Goal: Task Accomplishment & Management: Complete application form

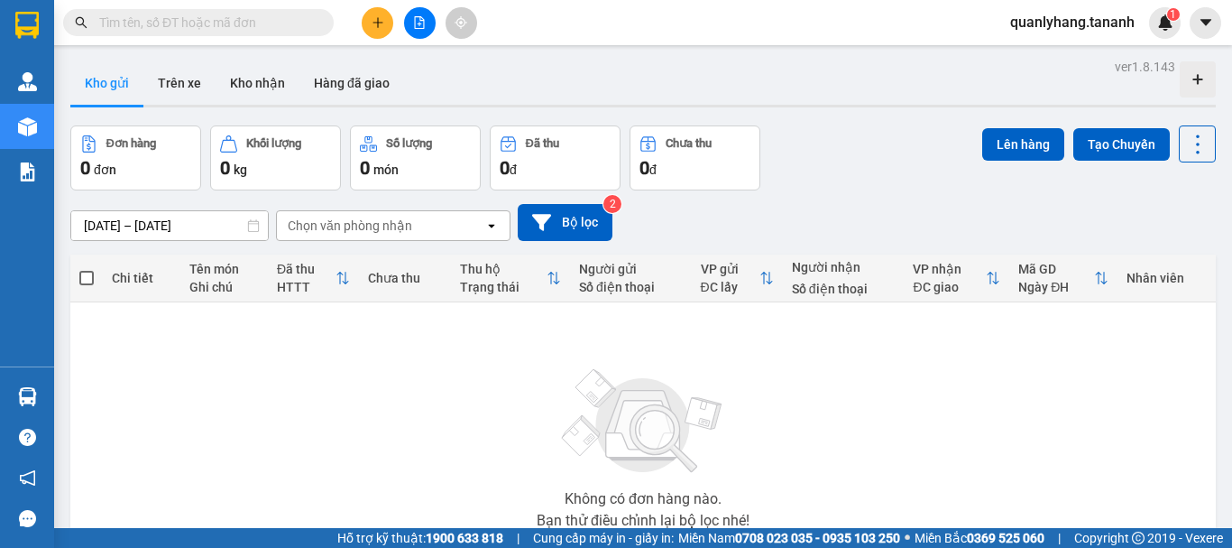
click at [288, 11] on span at bounding box center [198, 22] width 271 height 27
click at [272, 32] on input "text" at bounding box center [205, 23] width 213 height 20
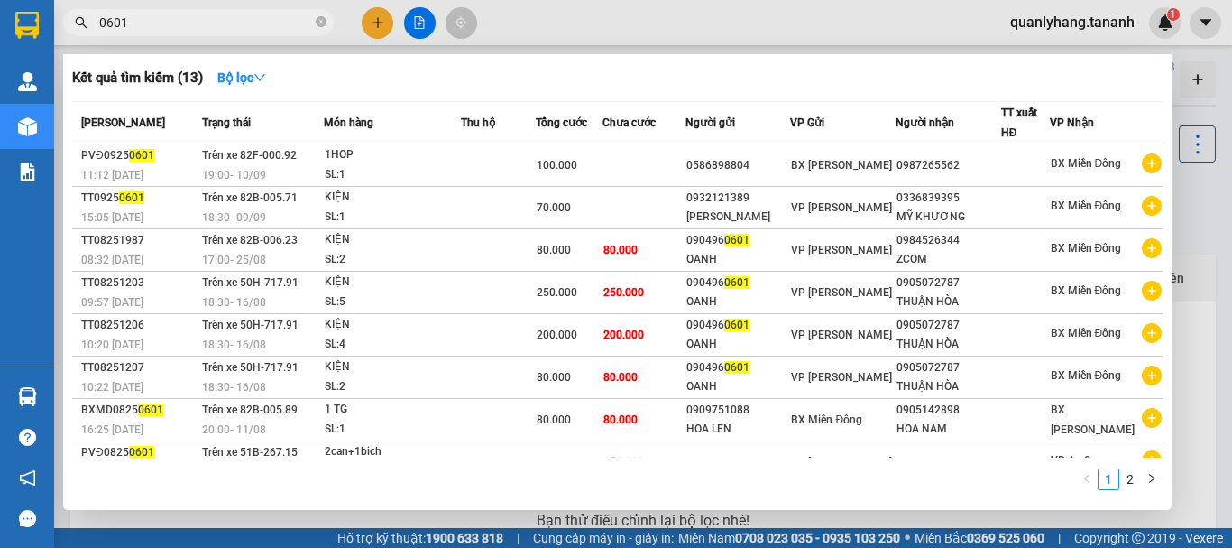
drag, startPoint x: 188, startPoint y: 24, endPoint x: 76, endPoint y: 19, distance: 112.0
click at [76, 19] on div "0601" at bounding box center [176, 22] width 352 height 27
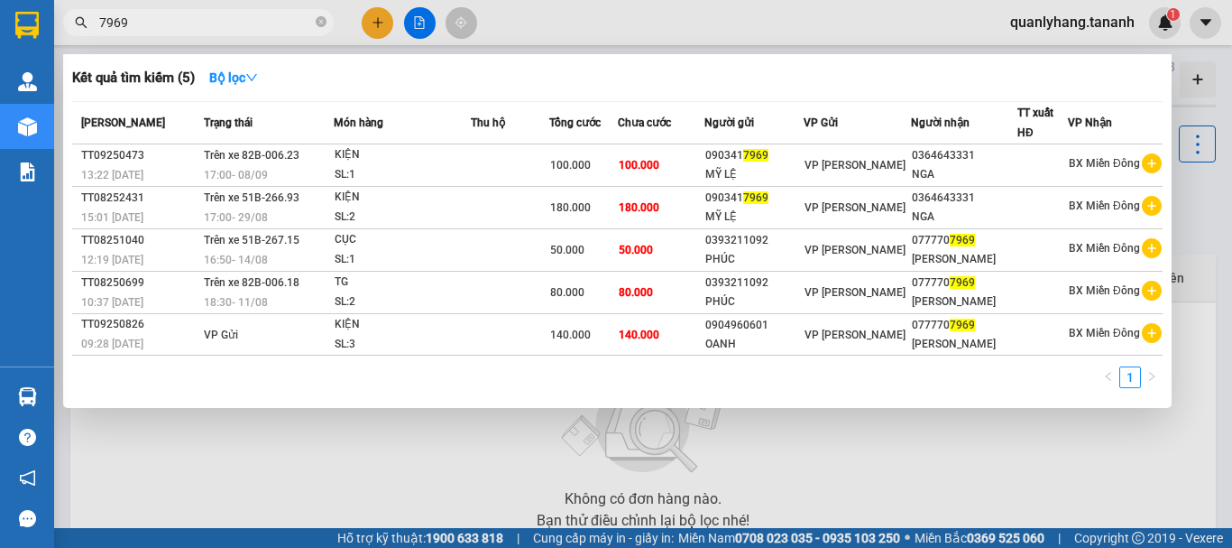
type input "7969"
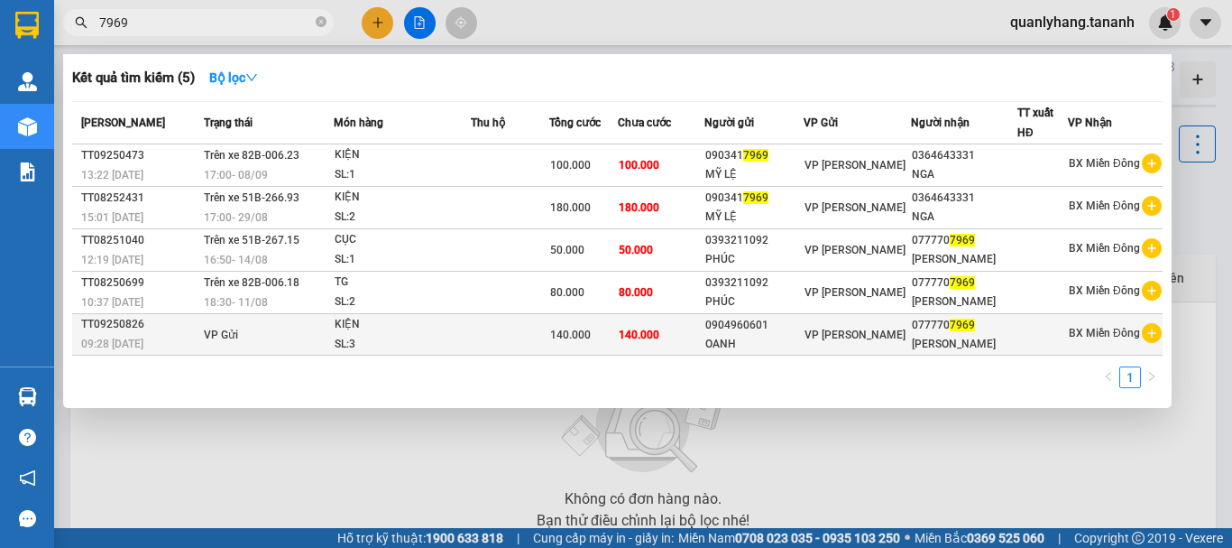
click at [446, 333] on div "KIỆN" at bounding box center [402, 325] width 135 height 20
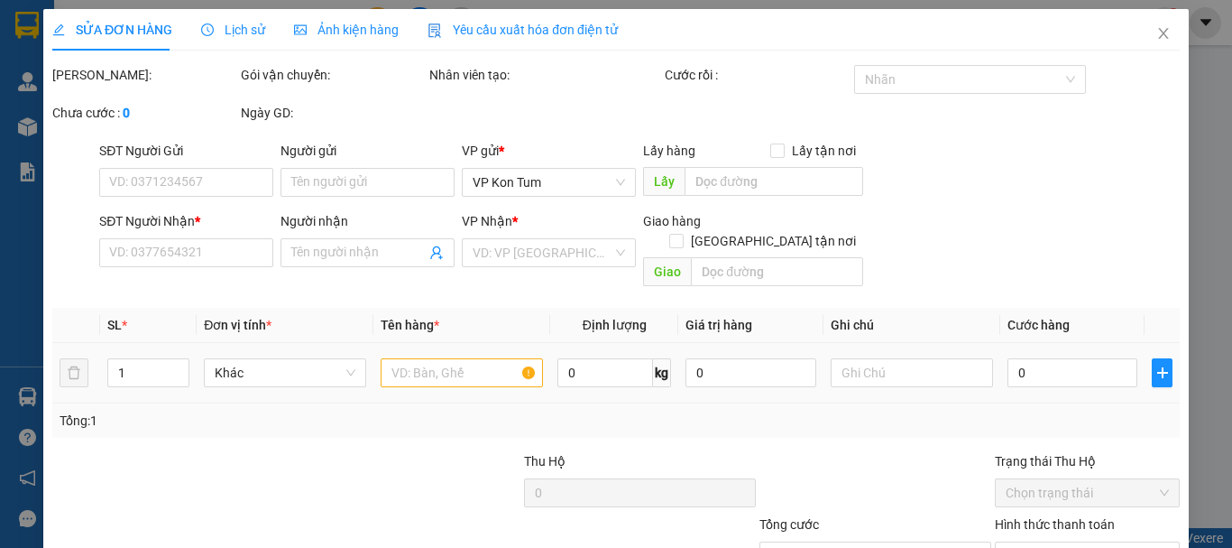
type input "0904960601"
type input "OANH"
type input "0777707969"
type input "KHÁNH NGUYÊN"
type input "140.000"
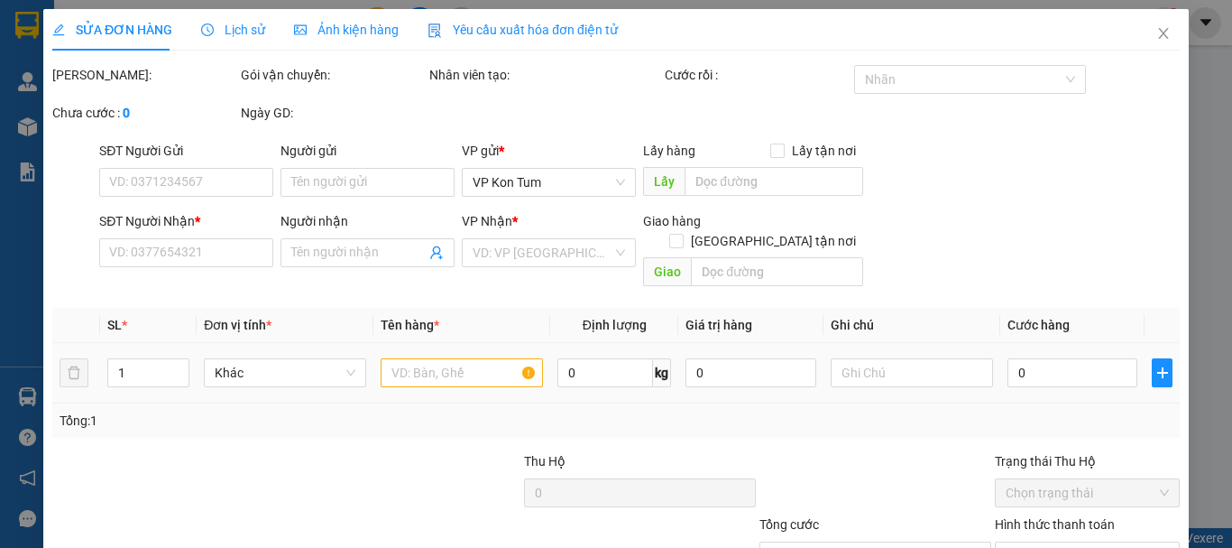
type input "140.000"
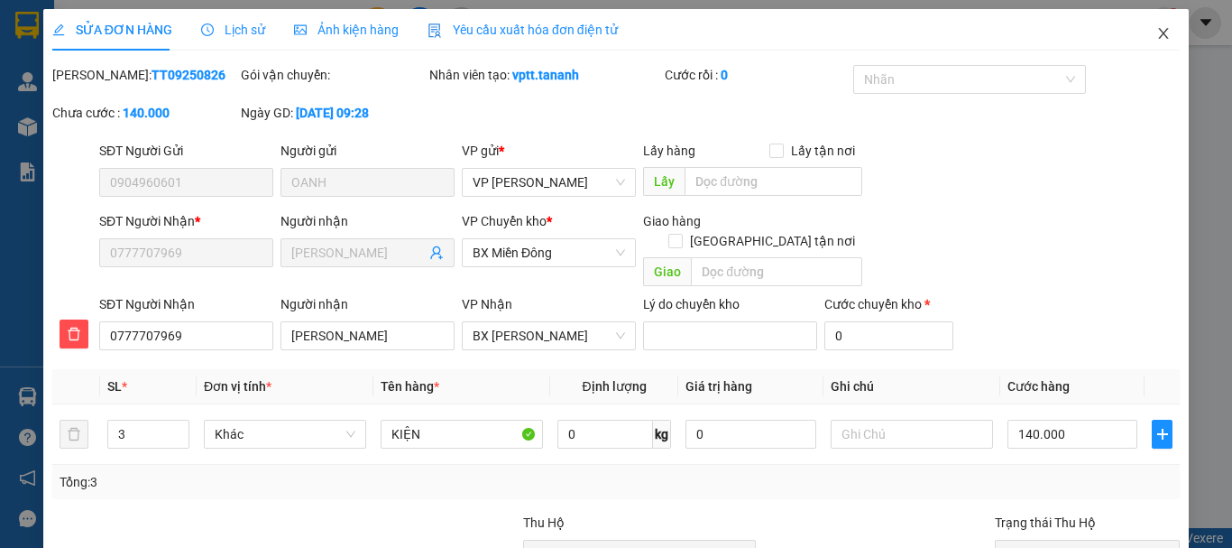
click at [1153, 42] on span "Close" at bounding box center [1163, 34] width 51 height 51
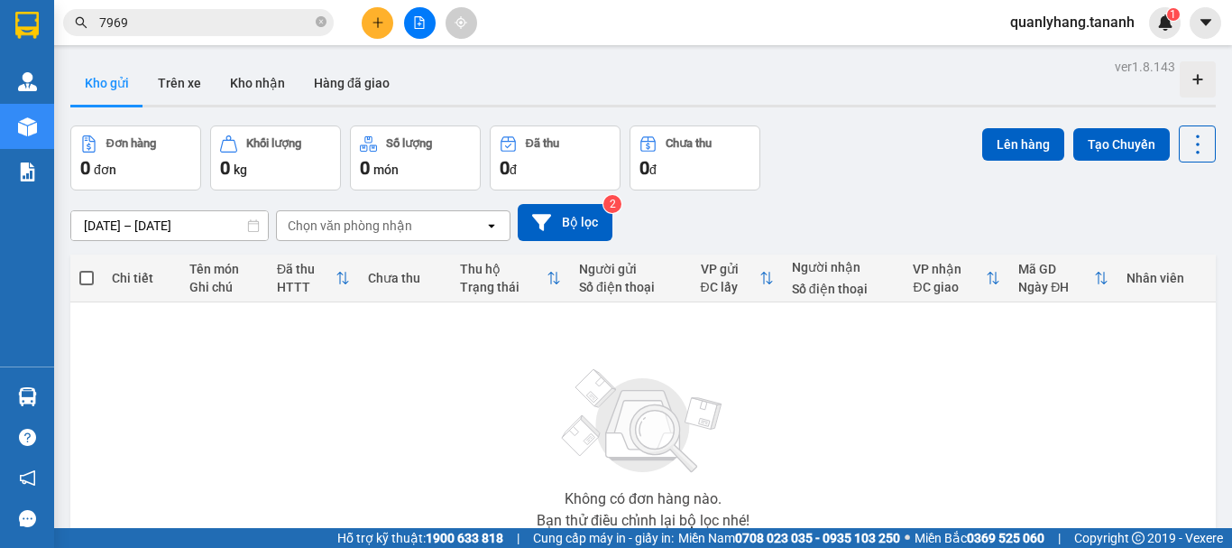
click at [235, 24] on input "7969" at bounding box center [205, 23] width 213 height 20
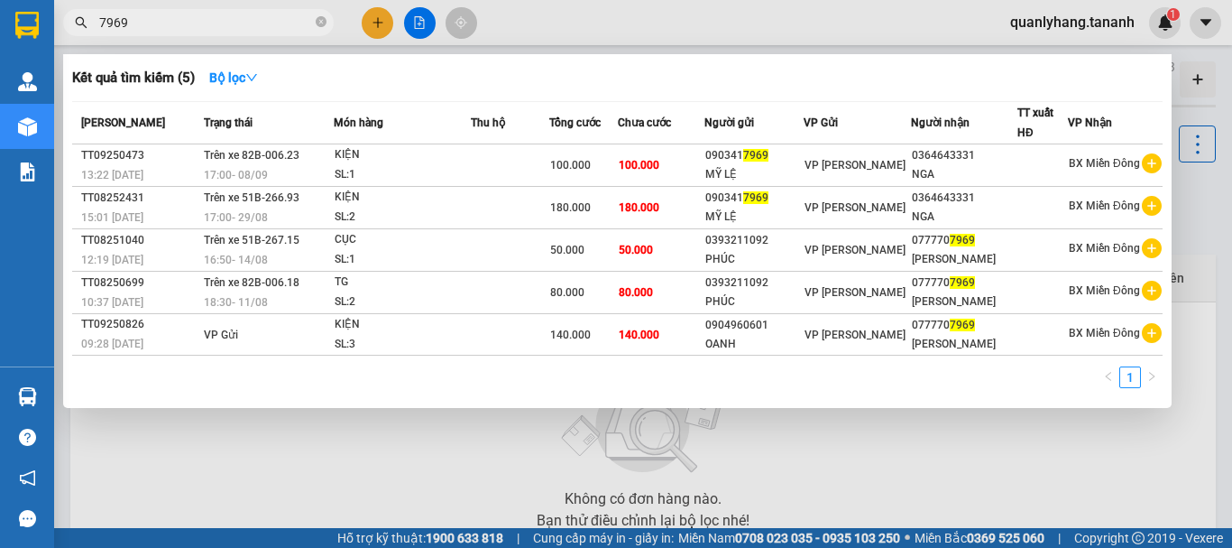
click at [239, 33] on span "7969" at bounding box center [198, 22] width 271 height 27
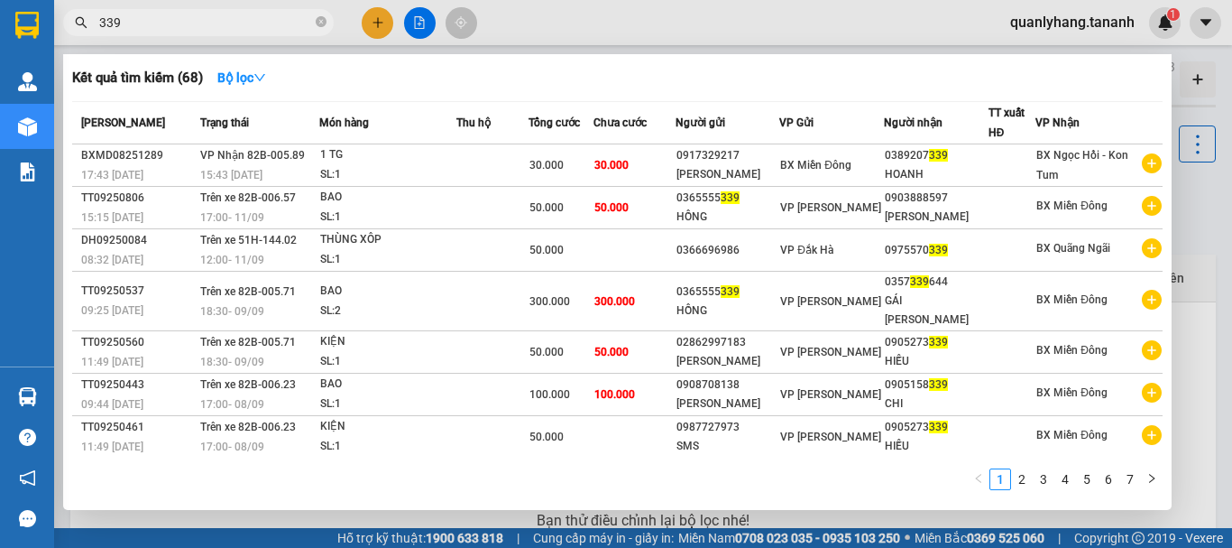
drag, startPoint x: 180, startPoint y: 23, endPoint x: 17, endPoint y: 9, distance: 163.9
click at [19, 9] on section "Kết quả tìm kiếm ( 68 ) Bộ lọc Mã ĐH Trạng thái Món hàng Thu hộ Tổng cước Chưa …" at bounding box center [616, 274] width 1232 height 548
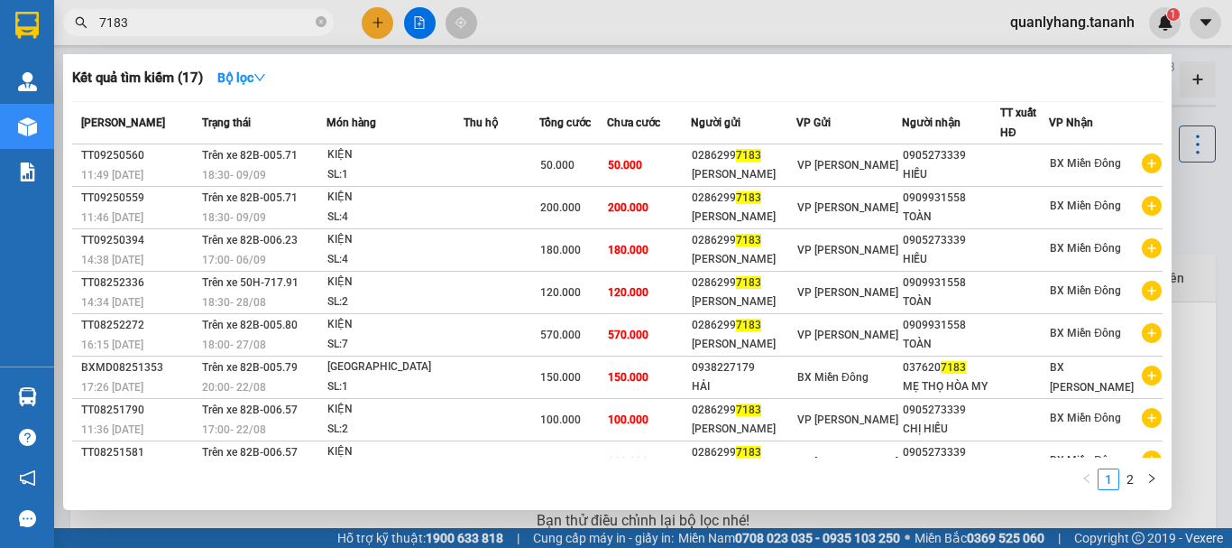
drag, startPoint x: 153, startPoint y: 24, endPoint x: 67, endPoint y: 22, distance: 86.6
click at [67, 22] on span "7183" at bounding box center [198, 22] width 271 height 27
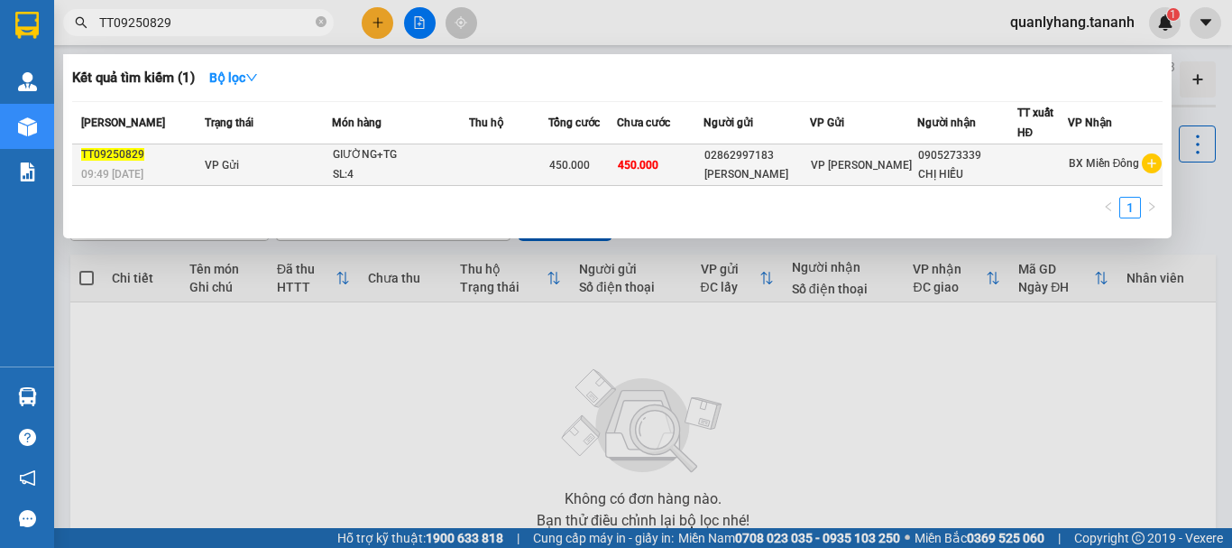
type input "TT09250829"
click at [532, 164] on td at bounding box center [508, 164] width 79 height 41
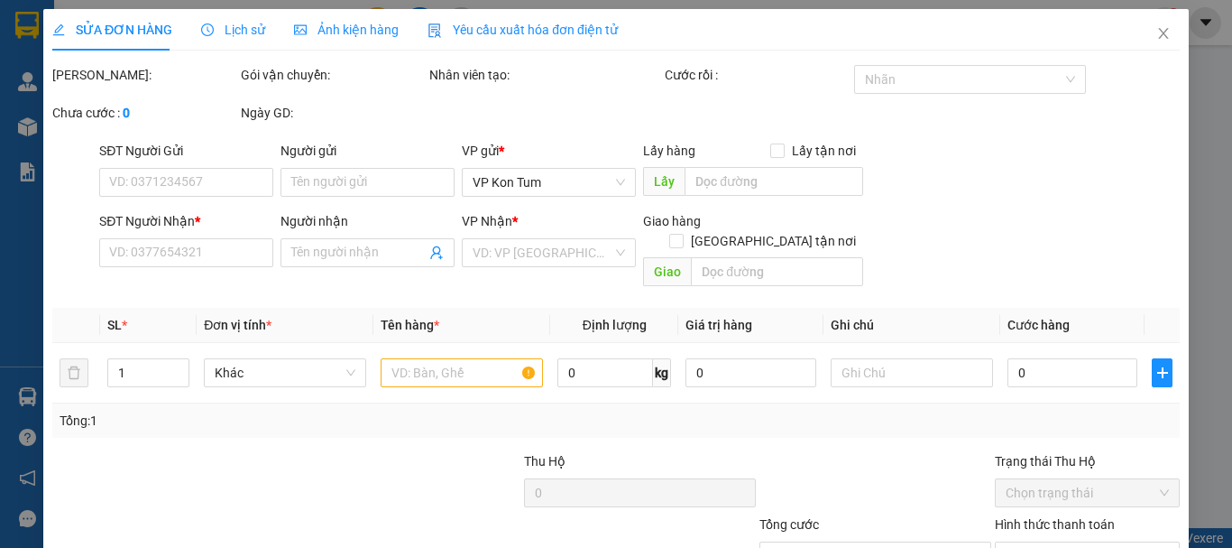
type input "02862997183"
type input "PHAN ANH"
type input "0905273339"
type input "CHỊ HIẾU"
type input "450.000"
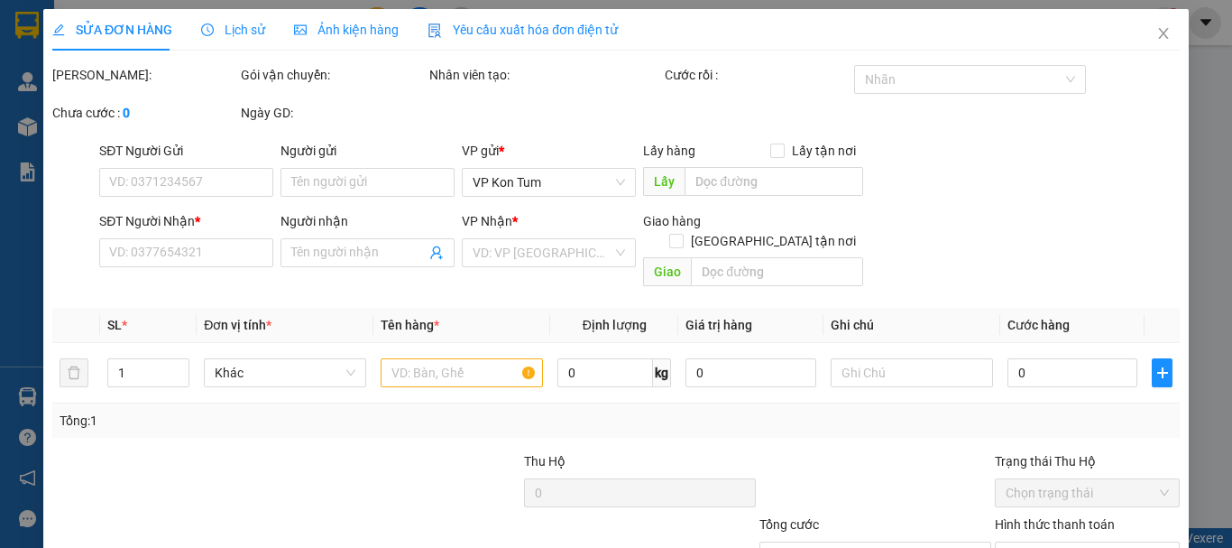
type input "450.000"
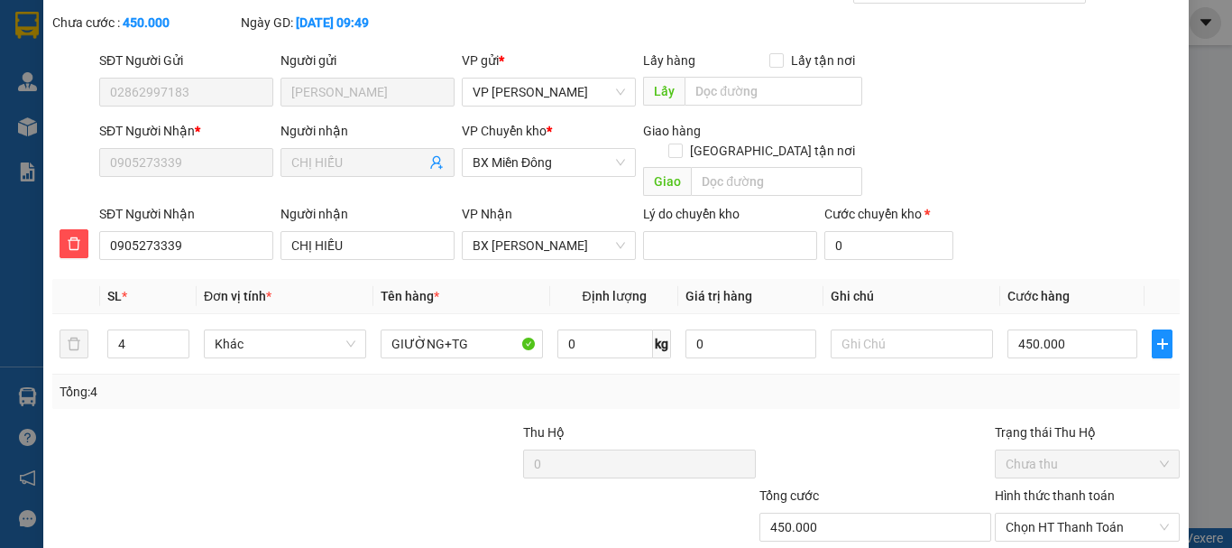
scroll to position [185, 0]
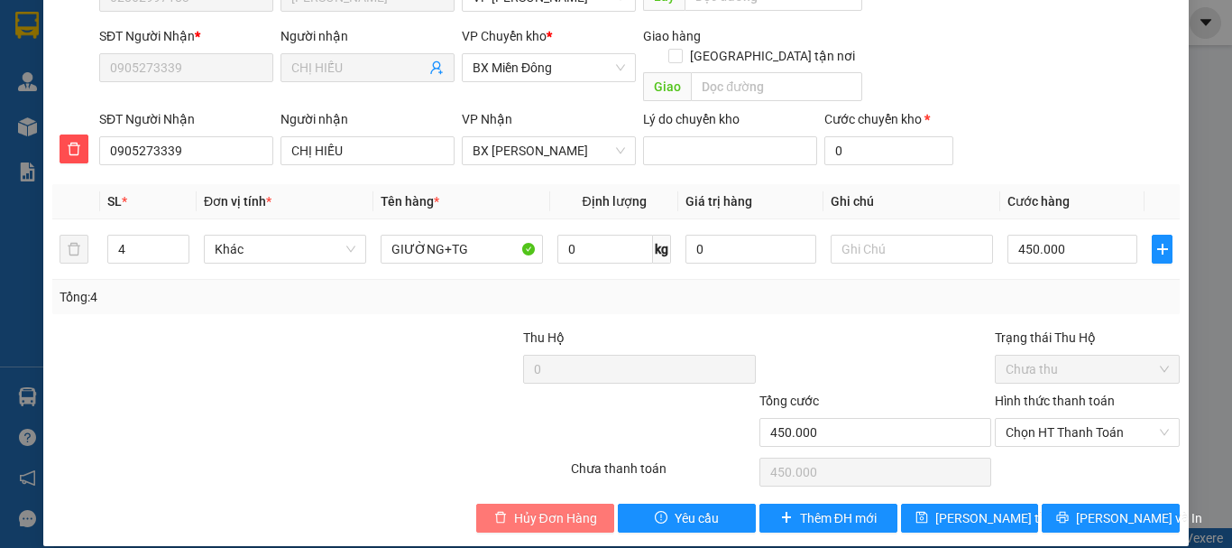
click at [547, 508] on span "Hủy Đơn Hàng" at bounding box center [555, 518] width 83 height 20
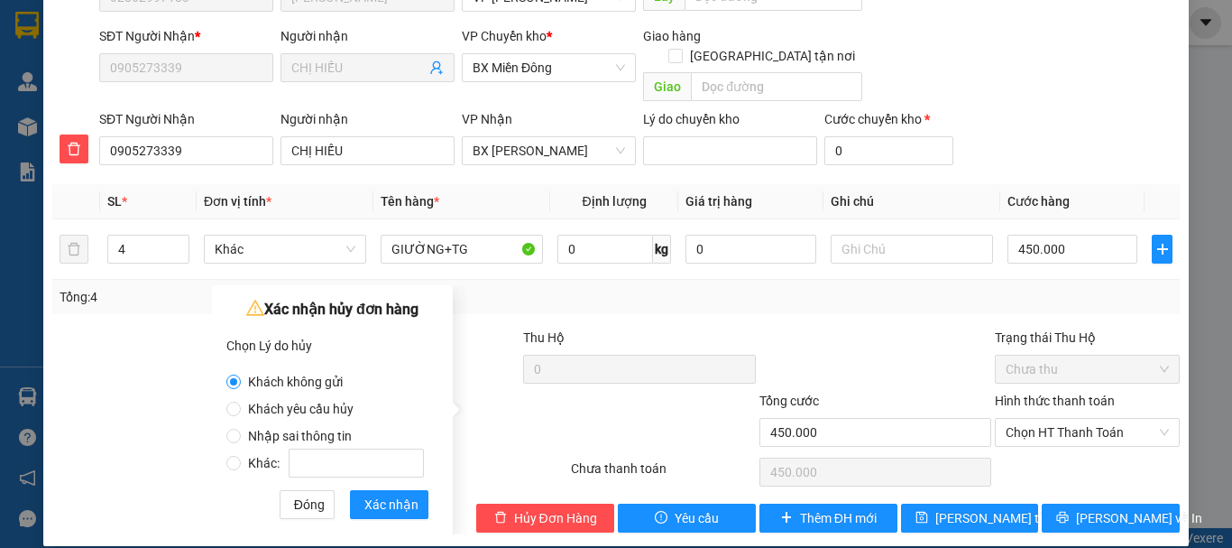
click at [325, 440] on label "Khác:" at bounding box center [328, 453] width 205 height 27
click at [241, 456] on input "Khác:" at bounding box center [233, 463] width 14 height 14
radio input "true"
radio input "false"
click at [308, 435] on span "Nhập sai thông tin" at bounding box center [300, 435] width 118 height 14
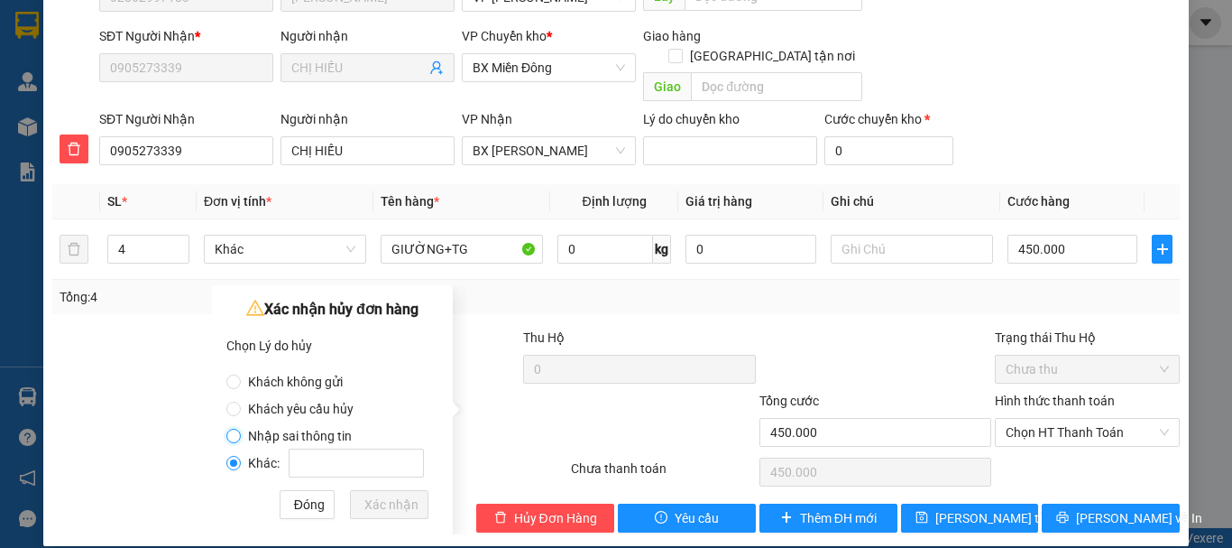
click at [241, 435] on input "Nhập sai thông tin" at bounding box center [233, 435] width 14 height 14
radio input "true"
radio input "false"
click at [373, 505] on span "Xác nhận" at bounding box center [391, 504] width 54 height 20
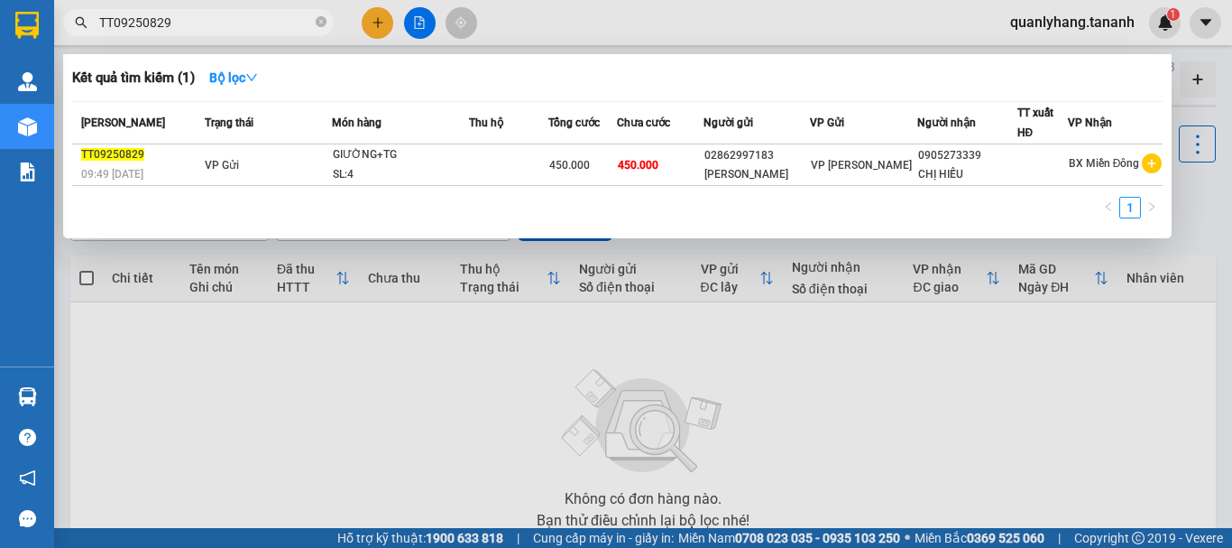
click at [174, 24] on input "TT09250829" at bounding box center [205, 23] width 213 height 20
click at [210, 11] on span "TT09250827" at bounding box center [198, 22] width 271 height 27
click at [208, 30] on input "TT09250827" at bounding box center [205, 23] width 213 height 20
type input "TT09250826"
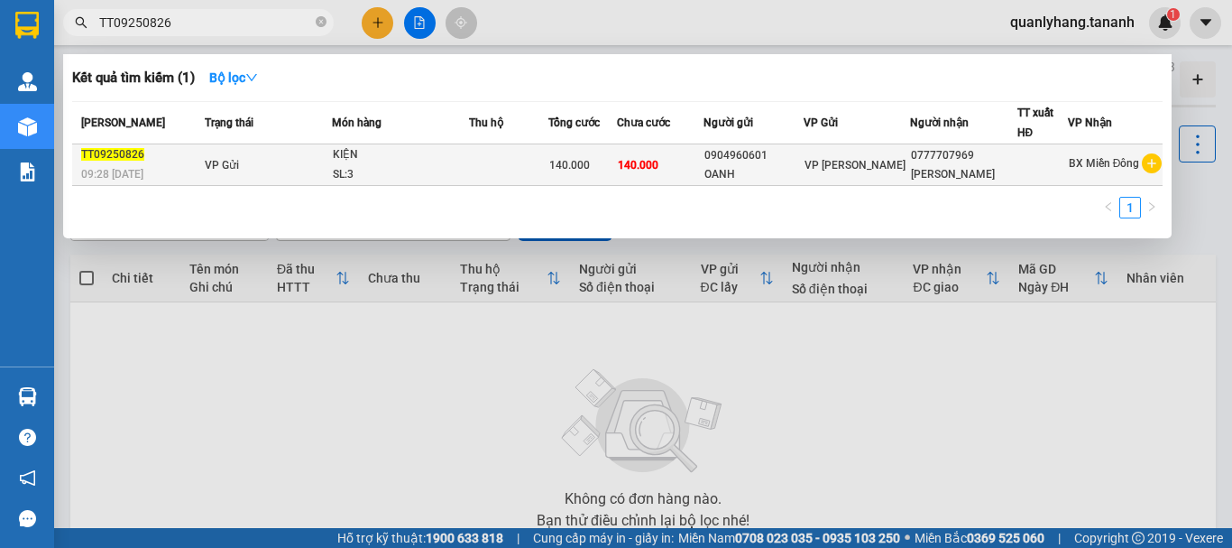
click at [475, 145] on td at bounding box center [508, 164] width 79 height 41
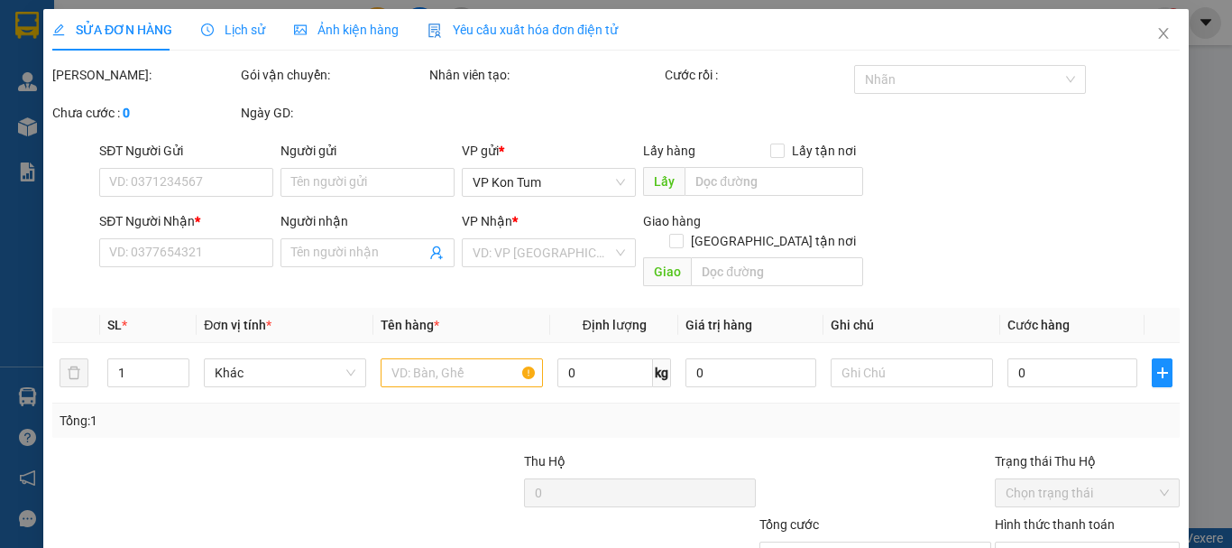
type input "0904960601"
type input "OANH"
type input "0777707969"
type input "KHÁNH NGUYÊN"
type input "140.000"
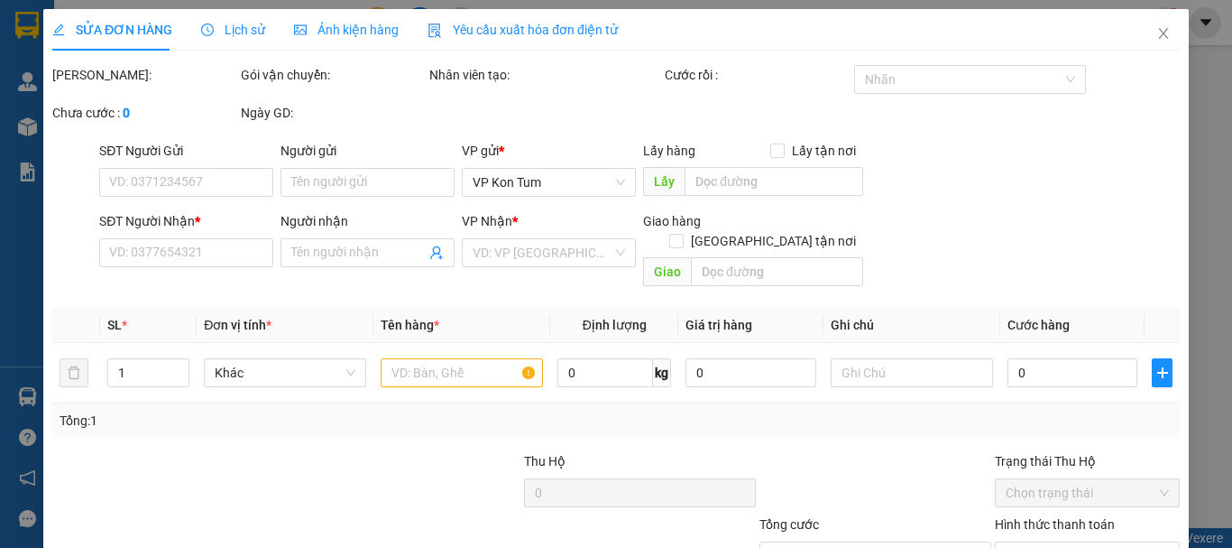
type input "140.000"
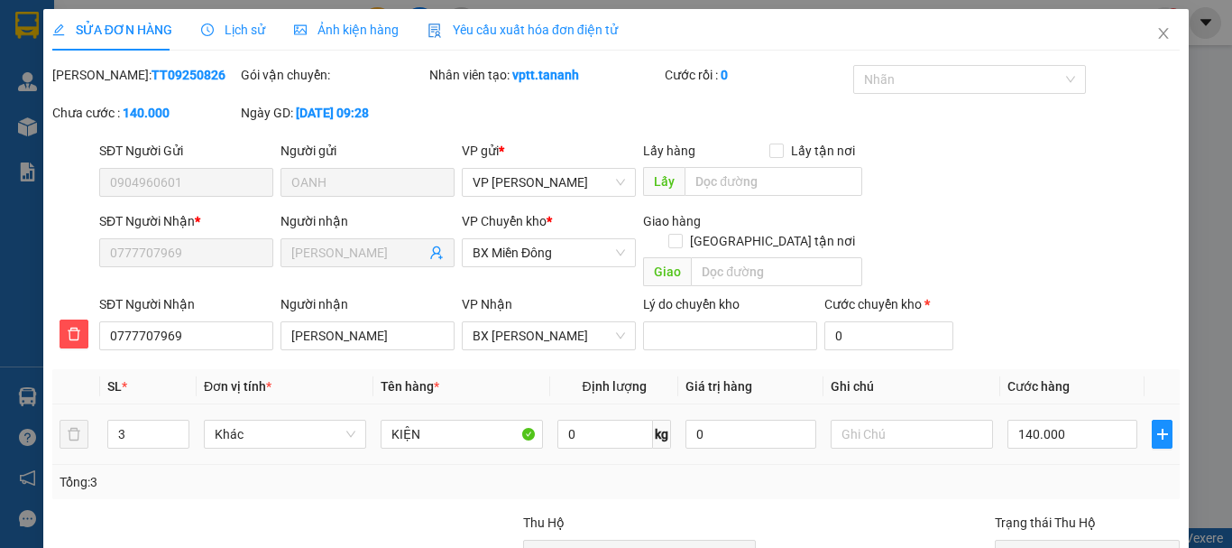
scroll to position [185, 0]
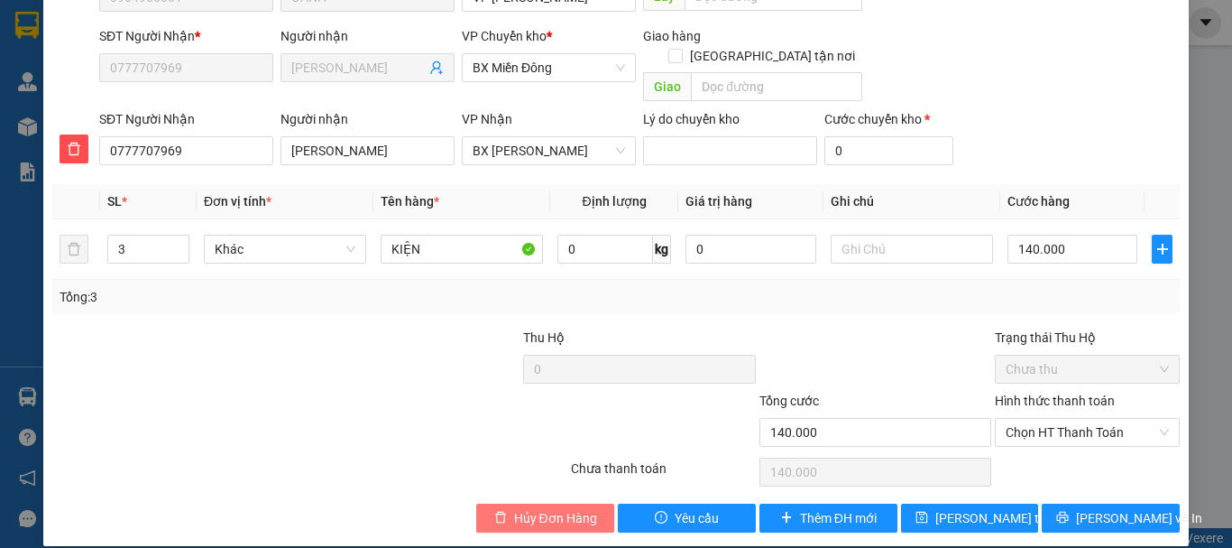
click at [527, 508] on span "Hủy Đơn Hàng" at bounding box center [555, 518] width 83 height 20
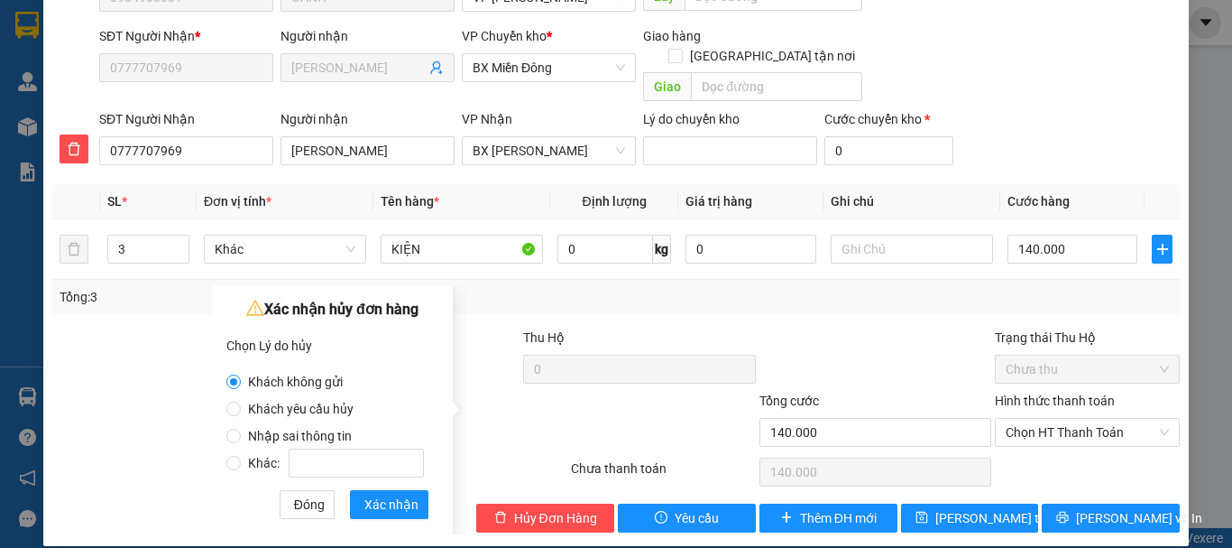
click at [387, 436] on label "Nhập sai thông tin" at bounding box center [328, 426] width 205 height 27
click at [241, 436] on input "Nhập sai thông tin" at bounding box center [233, 435] width 14 height 14
radio input "true"
radio input "false"
click at [387, 499] on span "Xác nhận" at bounding box center [391, 504] width 54 height 20
